Goal: Transaction & Acquisition: Obtain resource

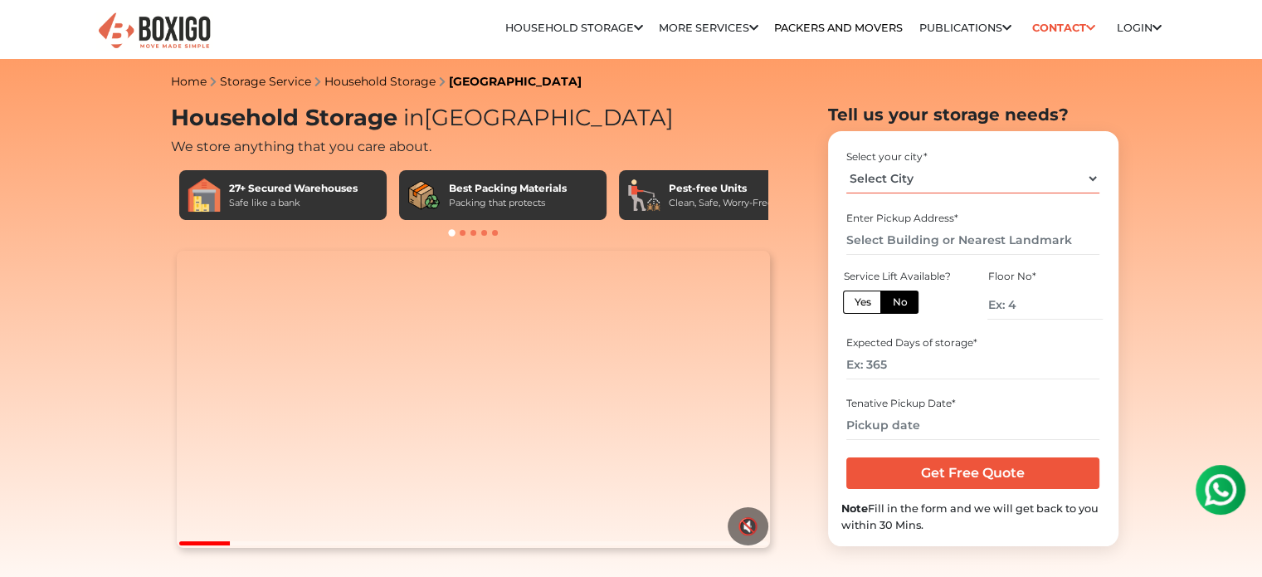
click at [934, 174] on select "Select City [GEOGRAPHIC_DATA] [GEOGRAPHIC_DATA] [GEOGRAPHIC_DATA] [GEOGRAPHIC_D…" at bounding box center [972, 178] width 253 height 29
select select "[GEOGRAPHIC_DATA]"
click at [846, 164] on select "Select City [GEOGRAPHIC_DATA] [GEOGRAPHIC_DATA] [GEOGRAPHIC_DATA] [GEOGRAPHIC_D…" at bounding box center [972, 178] width 253 height 29
click at [923, 238] on input "text" at bounding box center [972, 240] width 253 height 29
click at [865, 300] on label "Yes" at bounding box center [862, 301] width 38 height 23
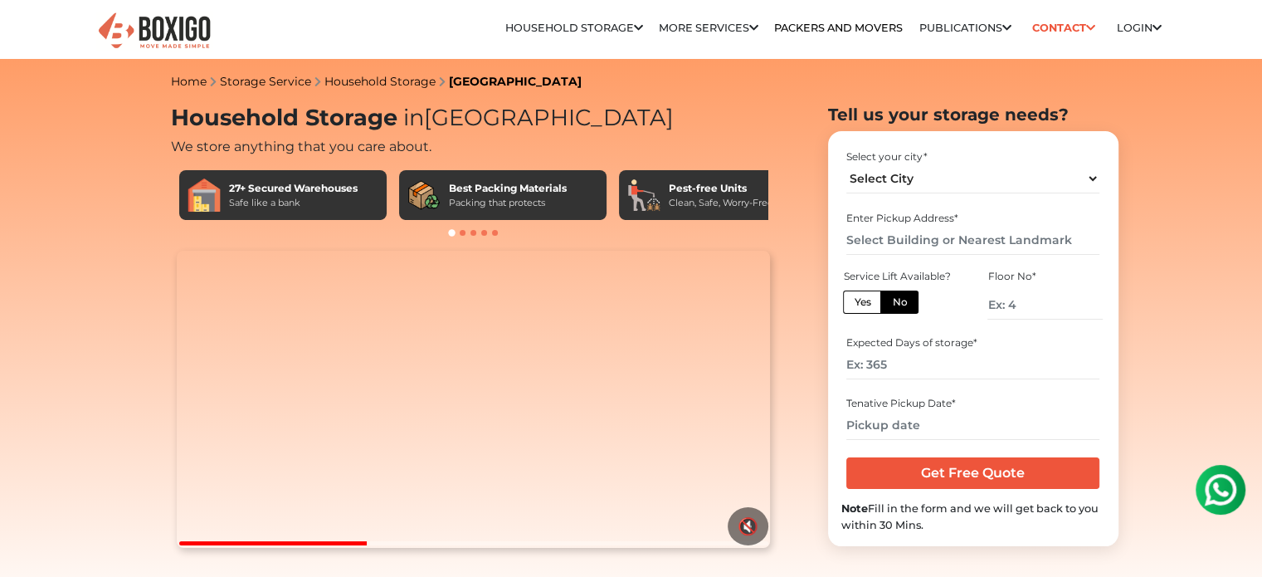
click at [864, 300] on input "Yes" at bounding box center [859, 299] width 11 height 11
radio input "true"
click at [892, 302] on label "No" at bounding box center [899, 301] width 38 height 23
click at [892, 302] on input "No" at bounding box center [897, 299] width 11 height 11
radio input "true"
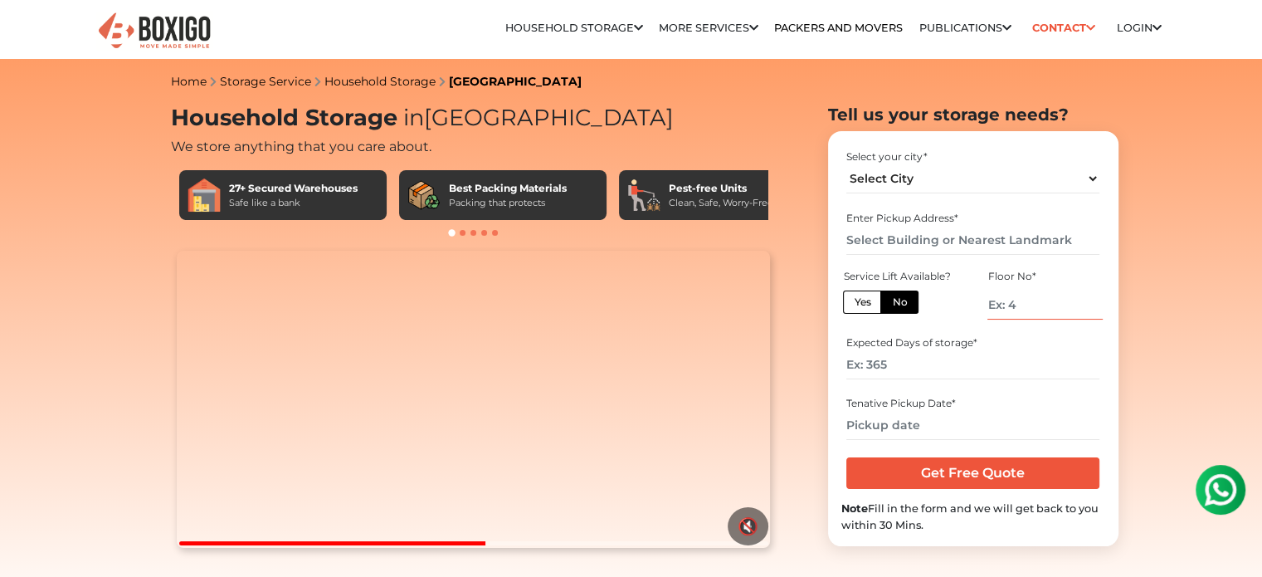
click at [1015, 302] on input "number" at bounding box center [1044, 304] width 114 height 29
type input "2"
click at [919, 364] on input "number" at bounding box center [972, 364] width 253 height 29
type input "190"
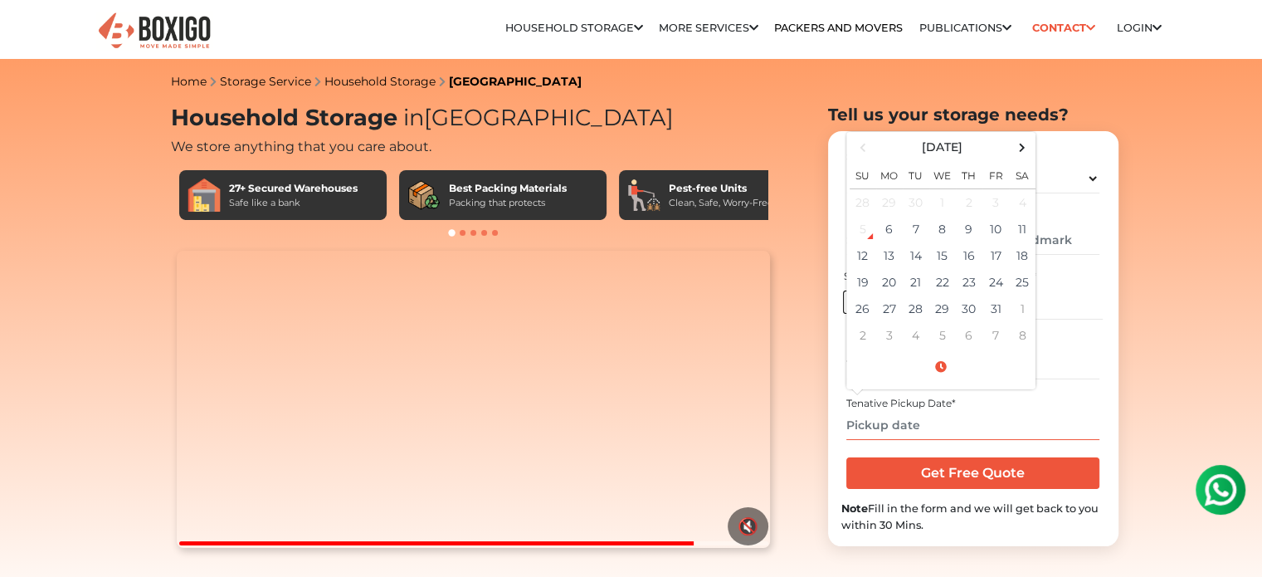
click at [897, 417] on input "text" at bounding box center [972, 425] width 253 height 29
click at [921, 260] on td "14" at bounding box center [916, 255] width 27 height 27
type input "[DATE] 12:00 AM"
click at [1015, 409] on div "Tenative Pickup Date *" at bounding box center [972, 403] width 253 height 15
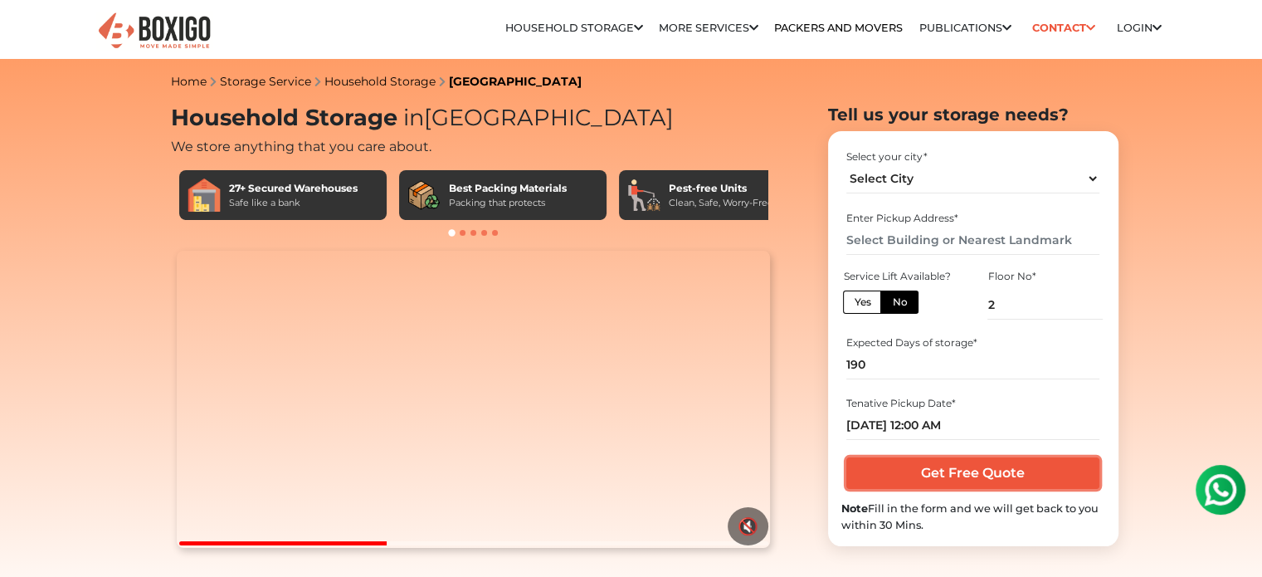
click at [979, 475] on input "Get Free Quote" at bounding box center [972, 473] width 253 height 32
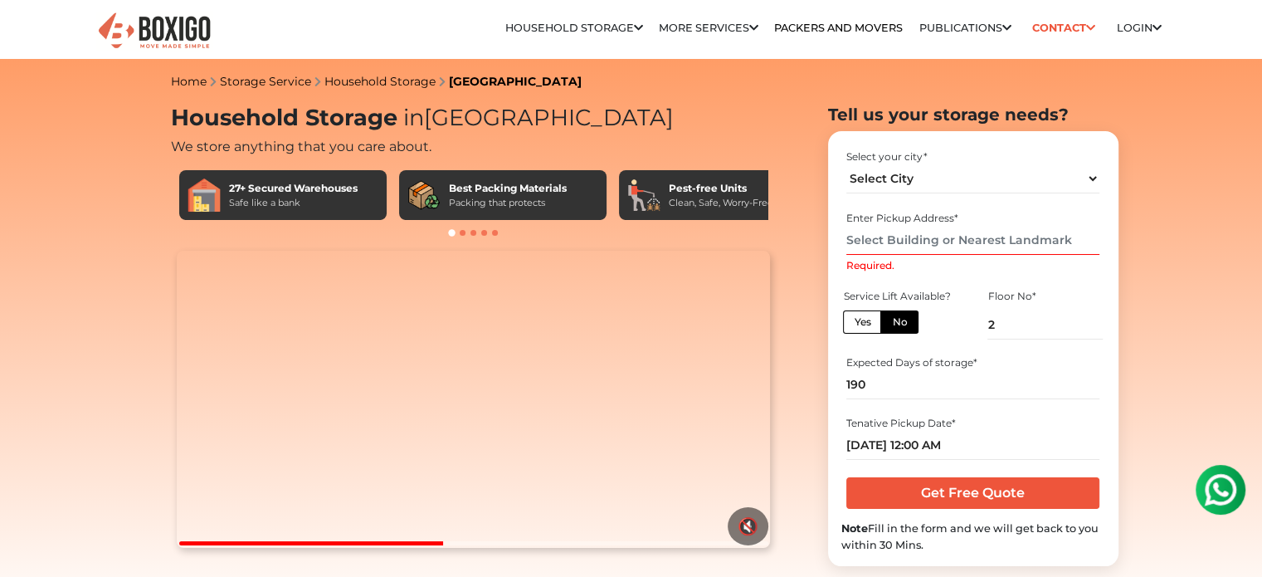
paste input "[STREET_ADDRESS][PERSON_NAME]"
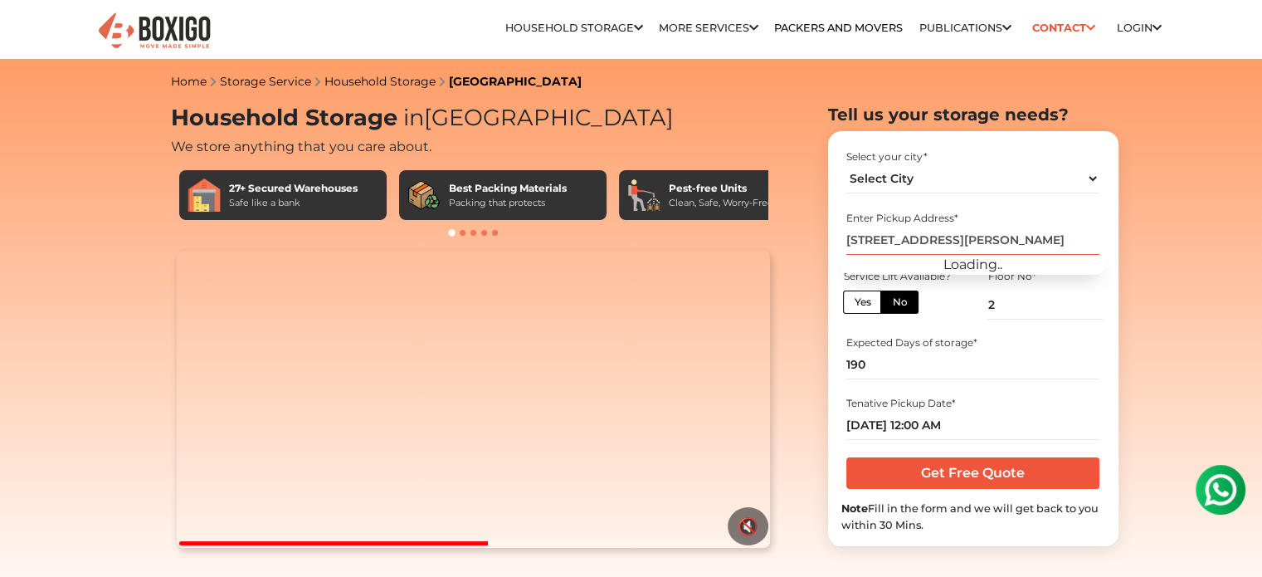
type input "[STREET_ADDRESS][PERSON_NAME]"
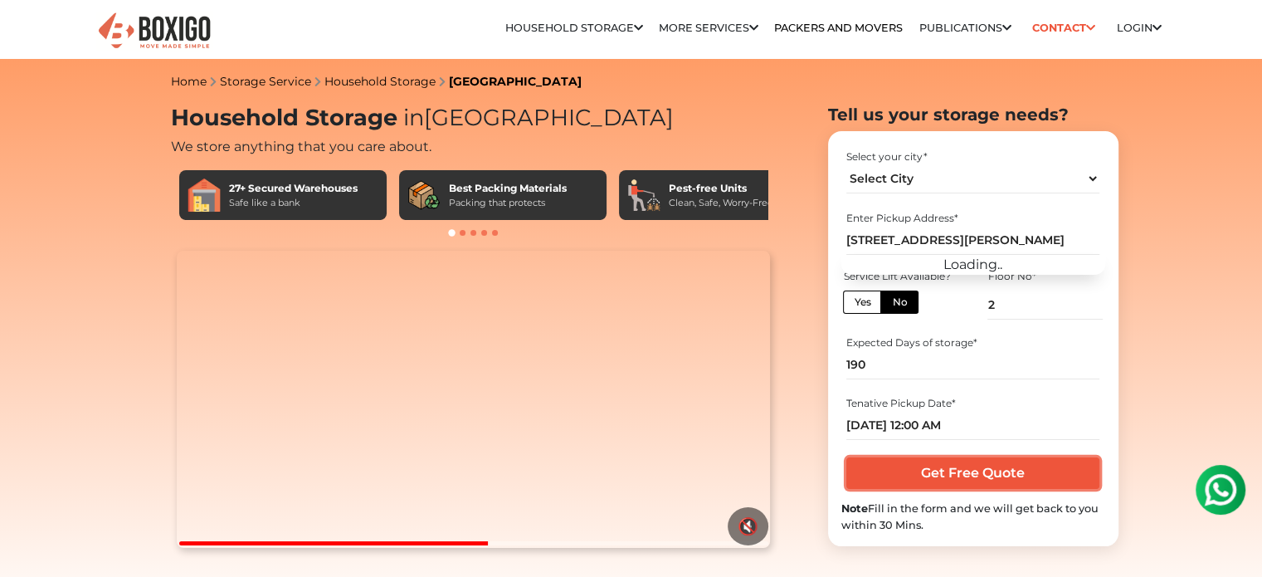
scroll to position [0, 0]
click at [913, 479] on input "Get Free Quote" at bounding box center [972, 473] width 253 height 32
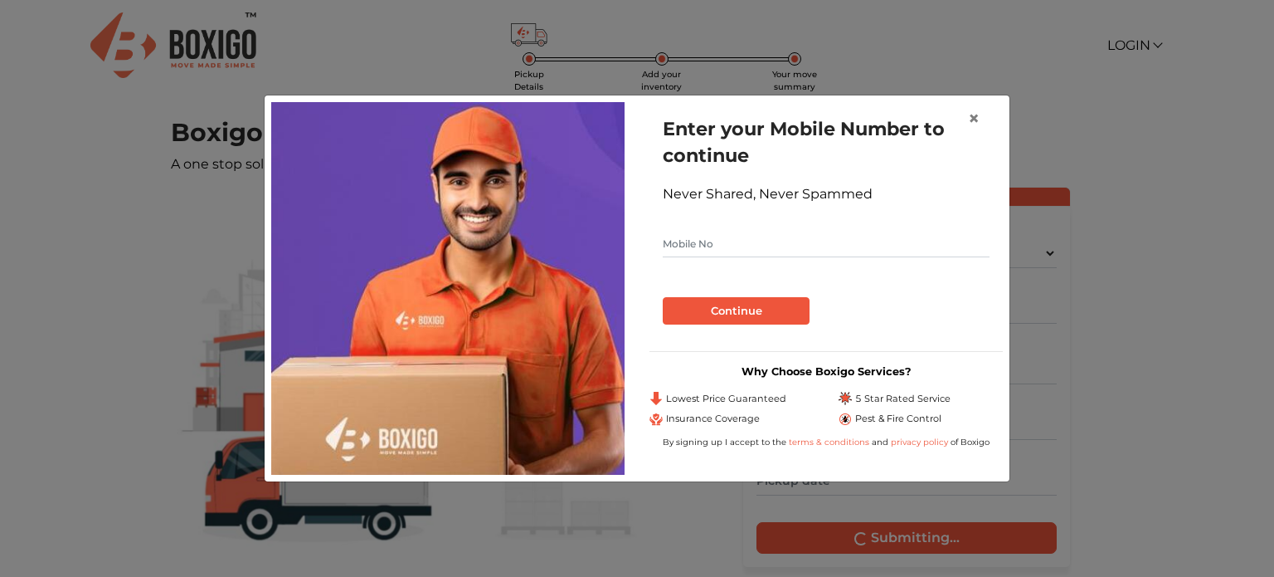
click at [788, 256] on input "text" at bounding box center [826, 244] width 327 height 27
paste input "9790716784"
type input "9790716784"
click at [752, 315] on button "Continue" at bounding box center [736, 311] width 147 height 28
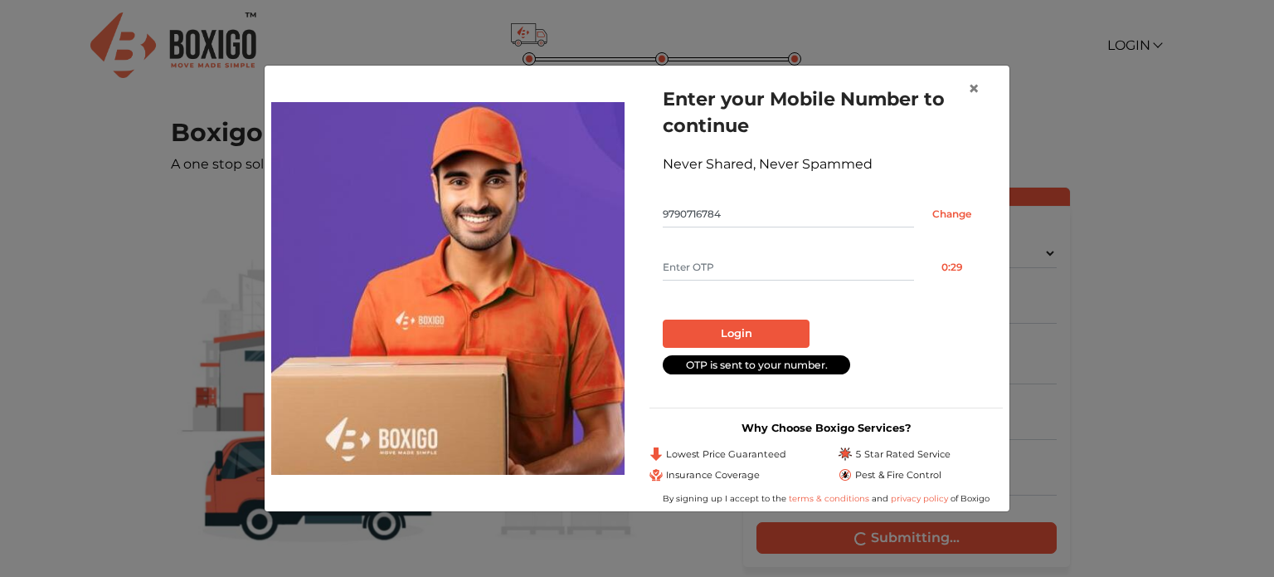
click at [714, 260] on input "text" at bounding box center [788, 267] width 251 height 27
click at [972, 92] on span "×" at bounding box center [974, 88] width 12 height 24
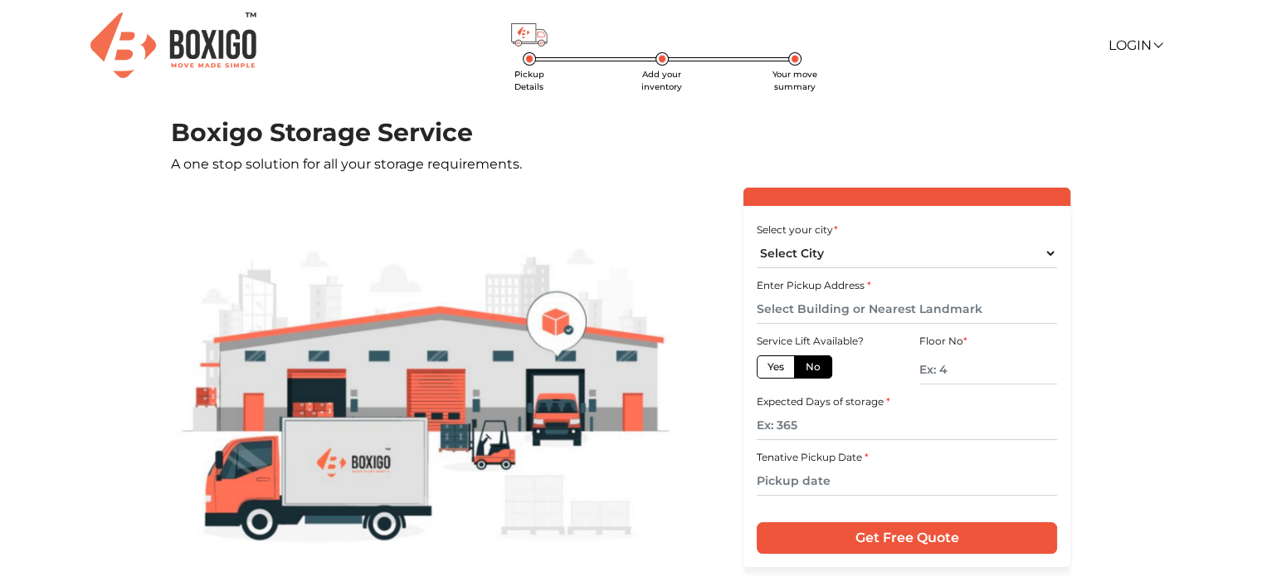
click at [217, 47] on img at bounding box center [173, 45] width 166 height 66
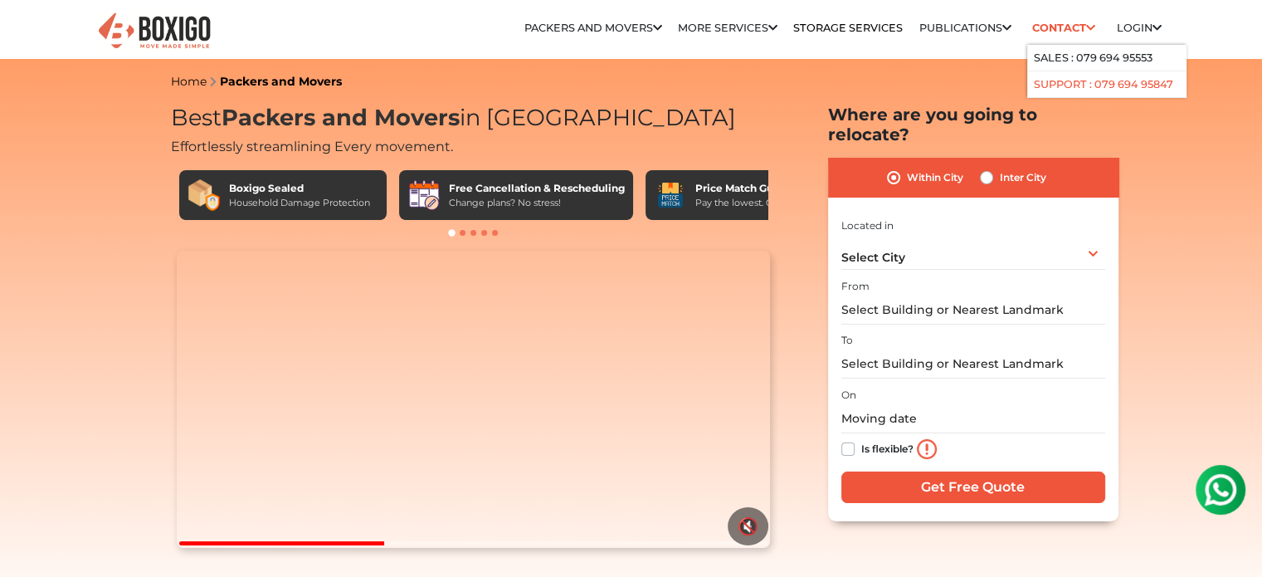
click at [1102, 79] on link "Support : 079 694 95847" at bounding box center [1103, 84] width 139 height 12
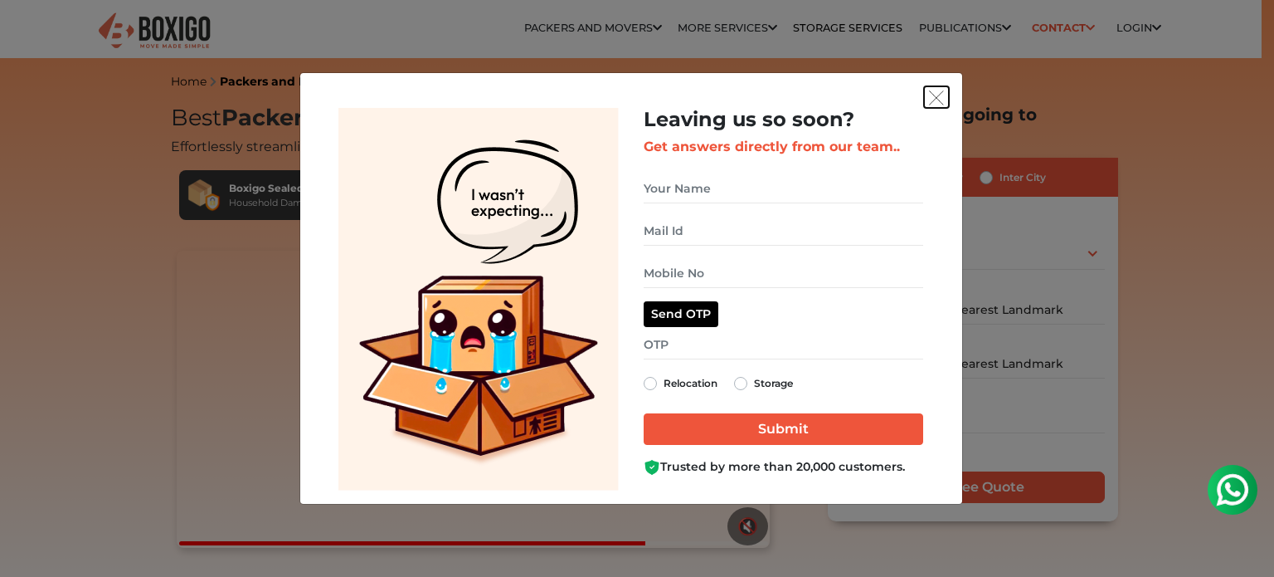
click at [934, 95] on img "get free quote dialog" at bounding box center [936, 97] width 15 height 15
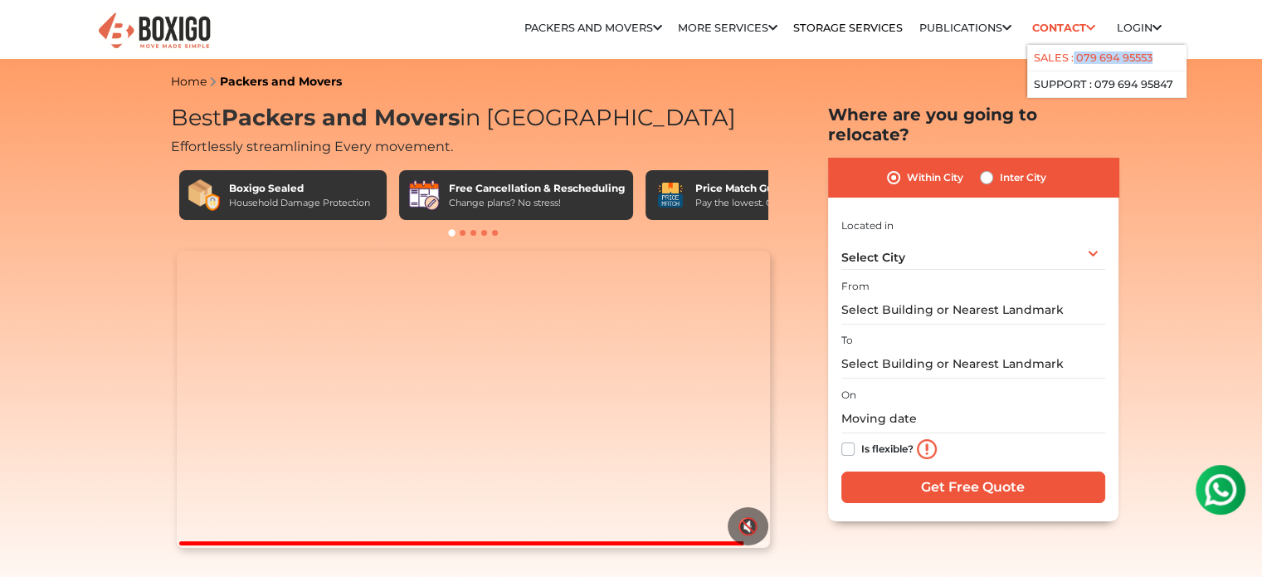
drag, startPoint x: 1158, startPoint y: 58, endPoint x: 1066, endPoint y: 65, distance: 92.3
click at [1066, 65] on li "Sales : 079 694 95553" at bounding box center [1106, 58] width 159 height 27
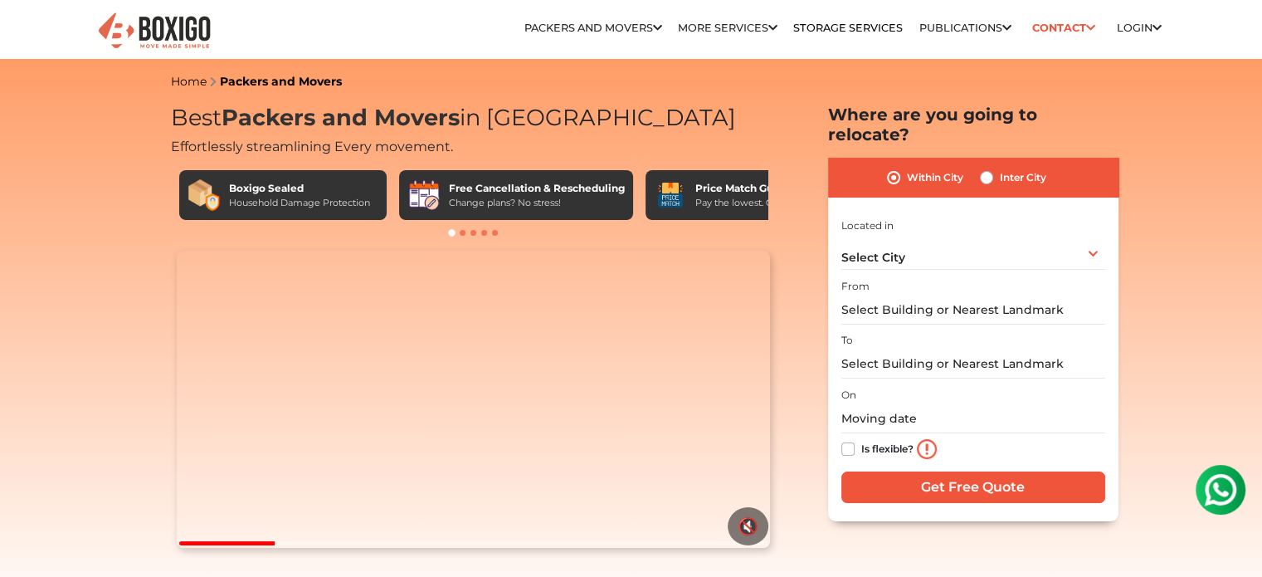
drag, startPoint x: 1168, startPoint y: 80, endPoint x: 1030, endPoint y: 52, distance: 140.4
click at [1030, 52] on div "Relocation Storage Space Packers and Movers Packers and Movers in bangalore Pac…" at bounding box center [722, 35] width 904 height 46
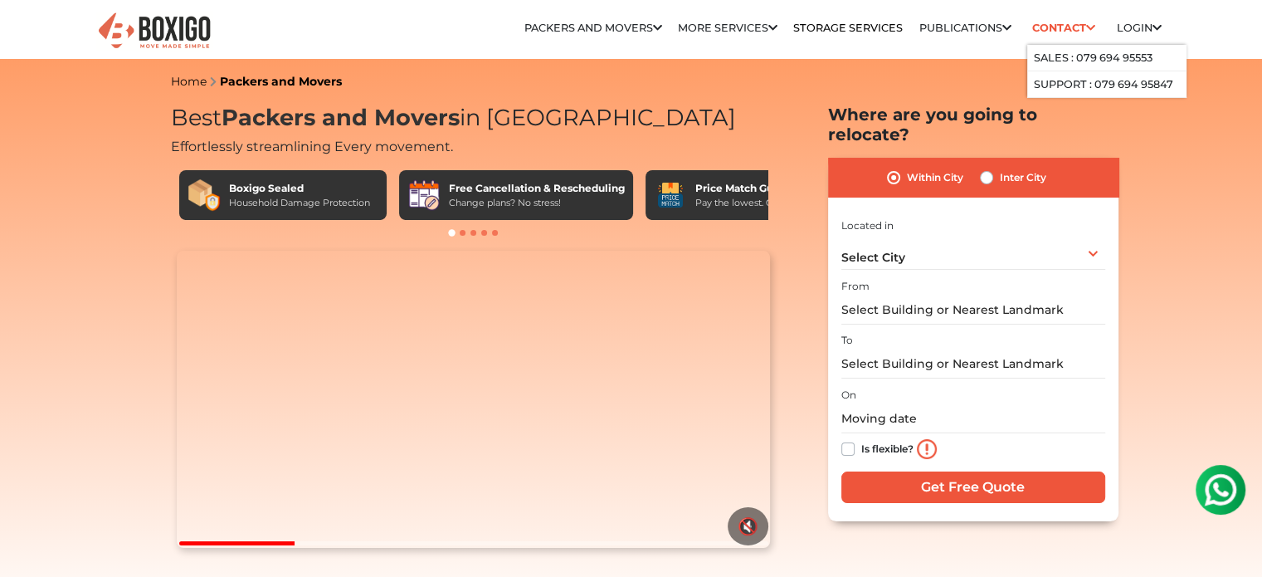
click at [1088, 23] on icon at bounding box center [1090, 28] width 9 height 11
drag, startPoint x: 1025, startPoint y: 60, endPoint x: 1165, endPoint y: 85, distance: 141.7
click at [1165, 85] on ul "Sales : 079 694 95553 Support : 079 694 95847" at bounding box center [1106, 71] width 159 height 53
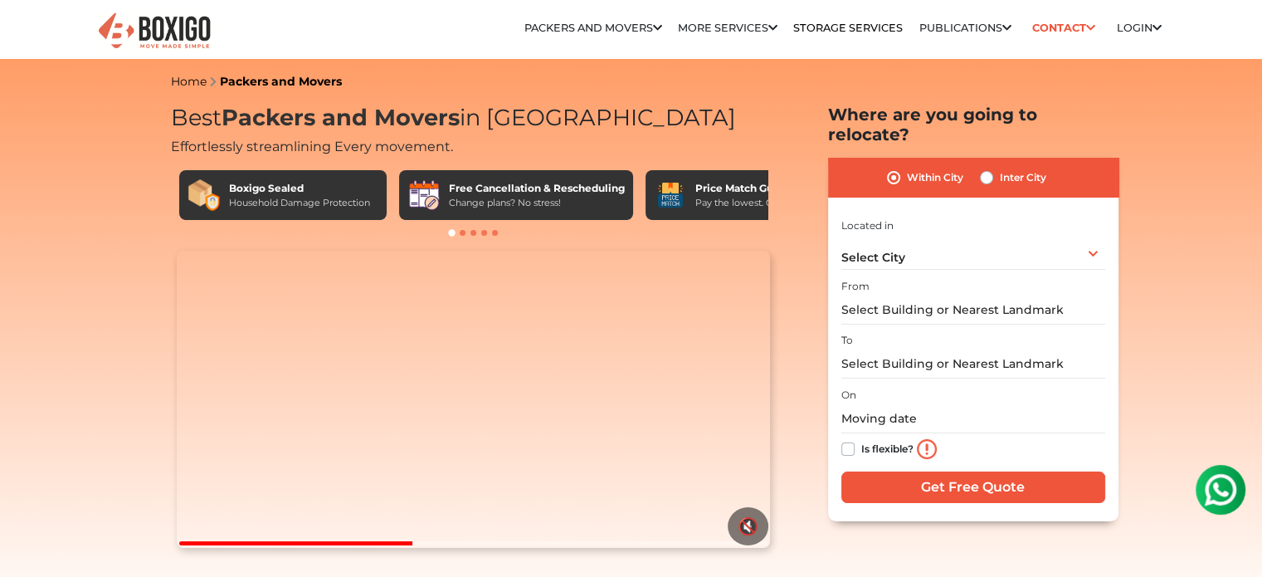
copy ul "Sales : 079 694 95553 Support : 079 694 95847"
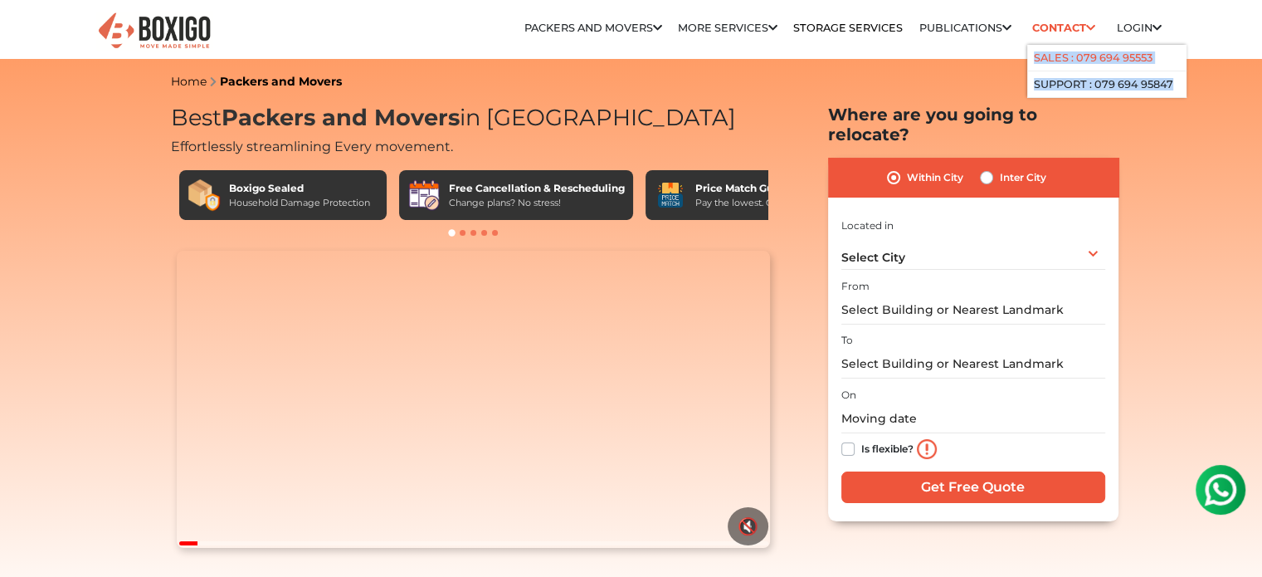
copy ul "Sales : 079 694 95553 Support : 079 694 95847"
